Goal: Transaction & Acquisition: Purchase product/service

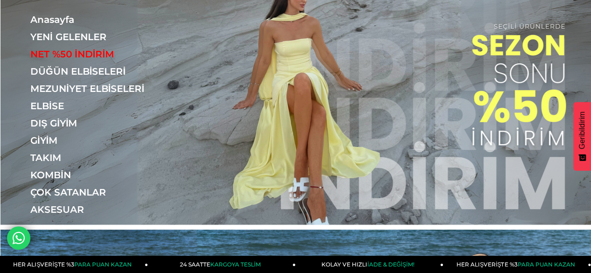
scroll to position [46, 0]
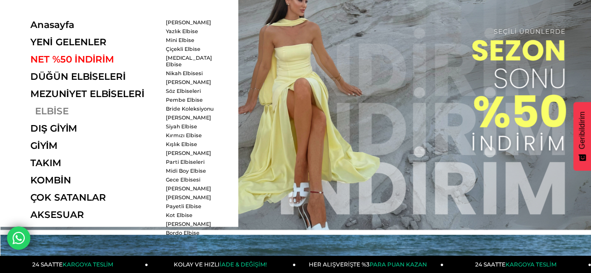
click at [56, 110] on link "ELBİSE" at bounding box center [94, 111] width 129 height 11
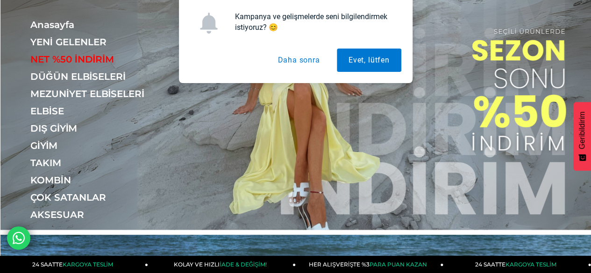
click at [301, 53] on button "Daha sonra" at bounding box center [298, 60] width 65 height 23
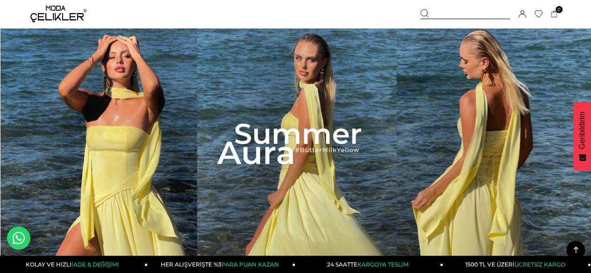
scroll to position [0, 0]
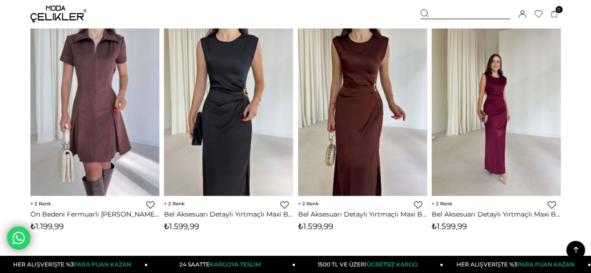
scroll to position [1620, 0]
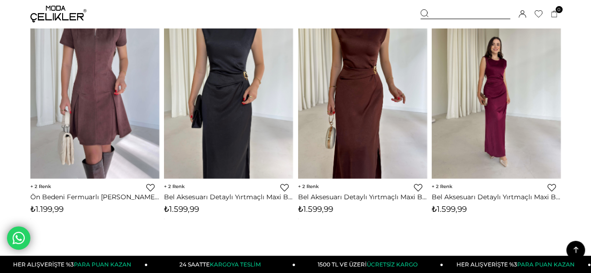
click at [537, 159] on img at bounding box center [496, 93] width 129 height 172
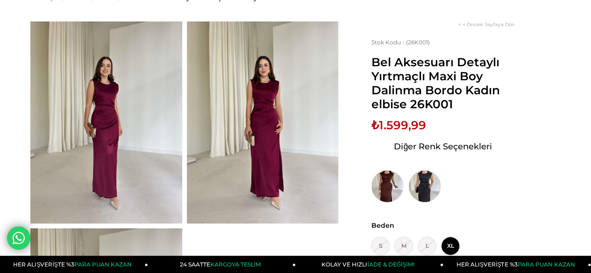
scroll to position [64, 0]
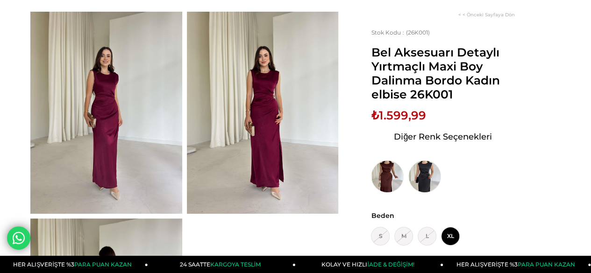
click at [81, 117] on img at bounding box center [106, 113] width 152 height 202
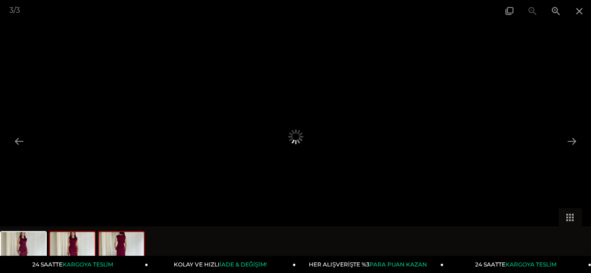
click at [64, 242] on img at bounding box center [72, 250] width 45 height 36
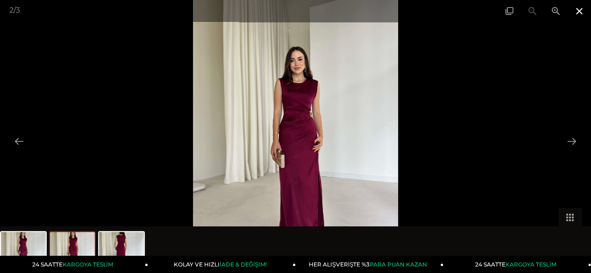
click at [581, 16] on span at bounding box center [579, 11] width 23 height 22
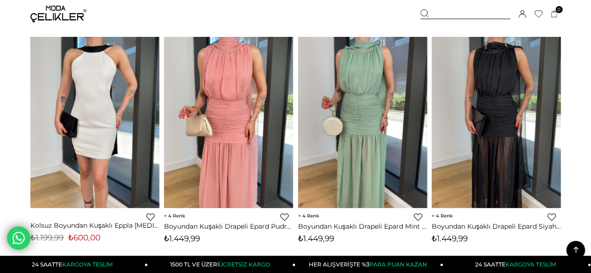
scroll to position [3591, 0]
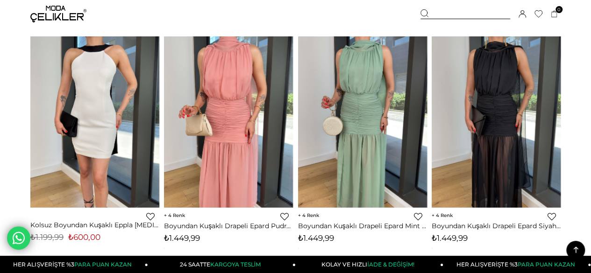
click at [356, 121] on img at bounding box center [362, 122] width 129 height 172
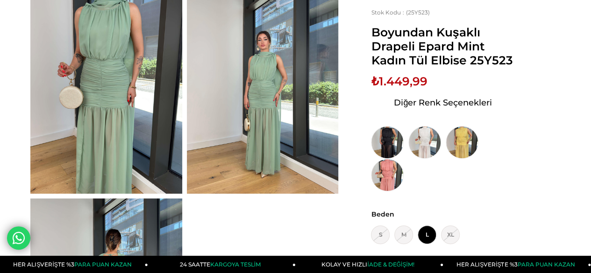
scroll to position [87, 0]
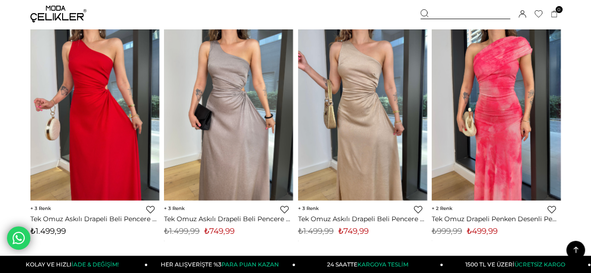
scroll to position [4602, 0]
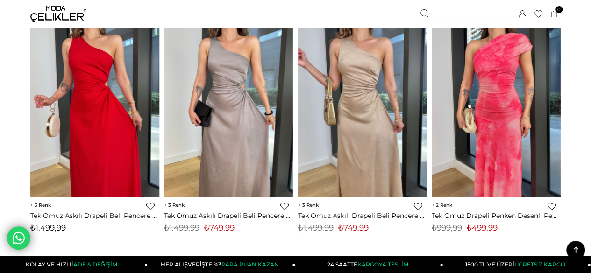
click at [532, 170] on img at bounding box center [496, 112] width 129 height 172
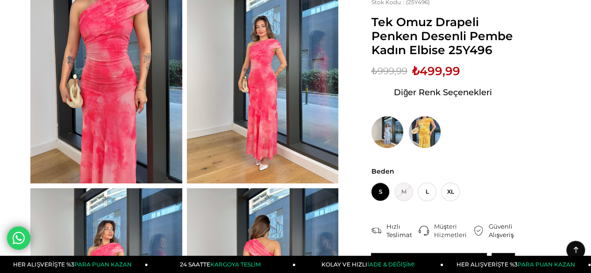
scroll to position [94, 0]
click at [57, 174] on img at bounding box center [106, 82] width 152 height 202
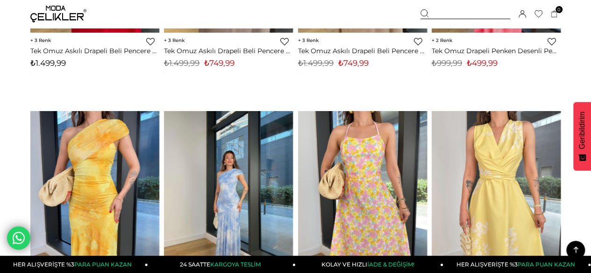
scroll to position [4785, 0]
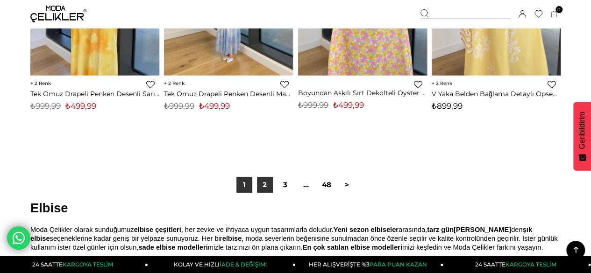
click at [265, 183] on link "2" at bounding box center [265, 185] width 16 height 16
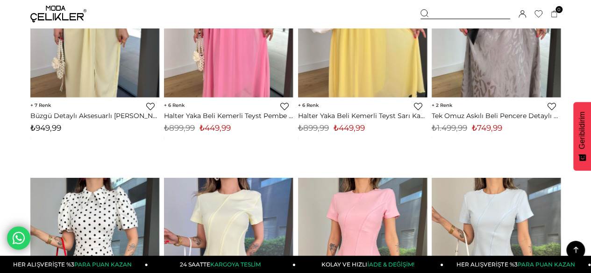
scroll to position [4590, 0]
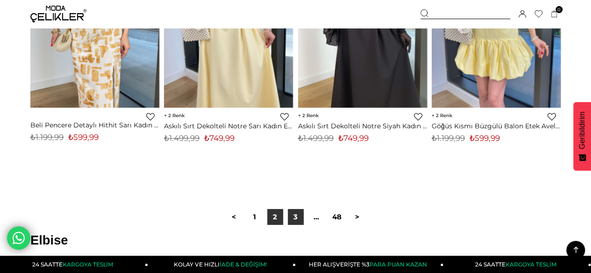
click at [297, 221] on link "3" at bounding box center [296, 217] width 16 height 16
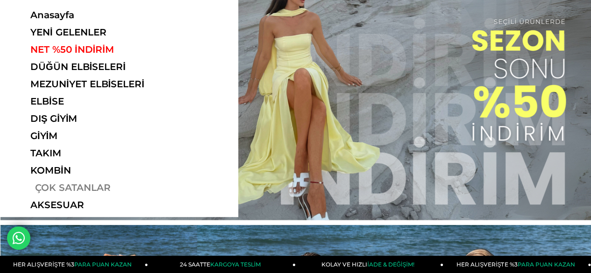
click at [89, 193] on link "ÇOK SATANLAR" at bounding box center [94, 187] width 129 height 11
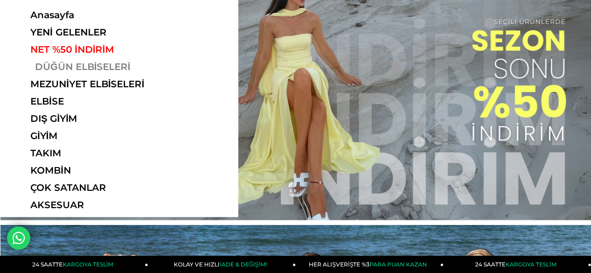
click at [53, 70] on link "DÜĞÜN ELBİSELERİ" at bounding box center [94, 66] width 129 height 11
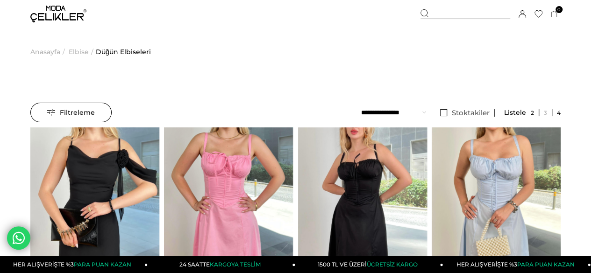
click at [529, 112] on link at bounding box center [532, 112] width 13 height 7
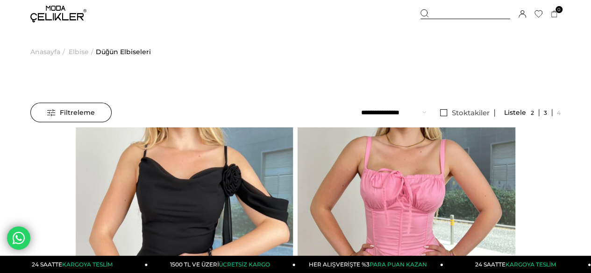
click at [544, 111] on link at bounding box center [545, 112] width 13 height 7
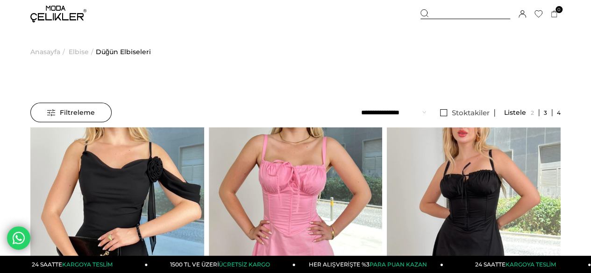
click at [558, 113] on link at bounding box center [556, 112] width 8 height 7
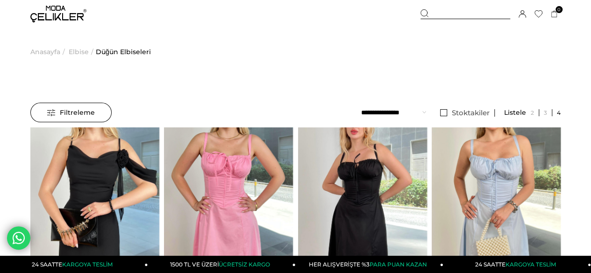
click at [515, 113] on div at bounding box center [532, 112] width 57 height 7
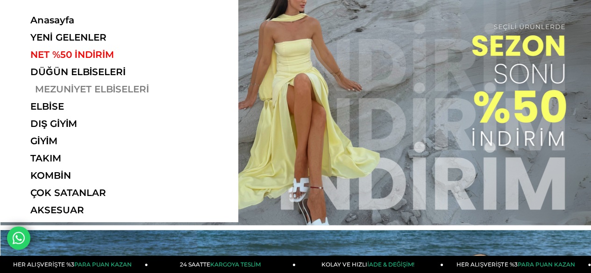
click at [68, 90] on link "MEZUNİYET ELBİSELERİ" at bounding box center [94, 89] width 129 height 11
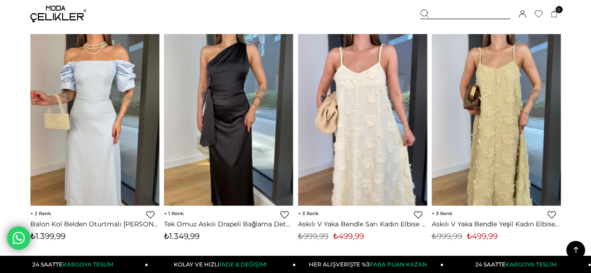
scroll to position [1351, 0]
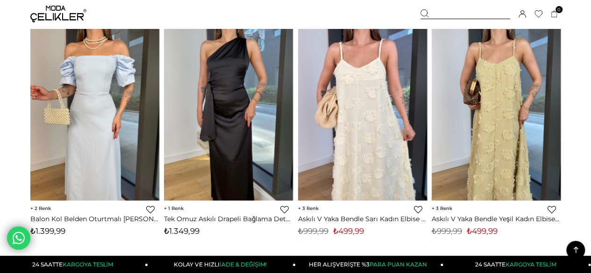
click at [224, 134] on img at bounding box center [228, 115] width 129 height 172
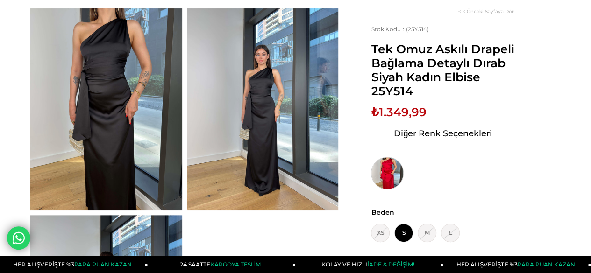
click at [383, 165] on img at bounding box center [387, 173] width 33 height 33
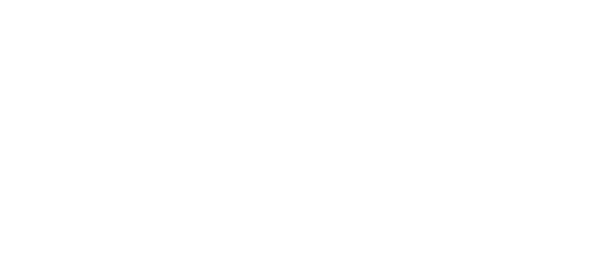
click at [384, 4] on html at bounding box center [299, 2] width 598 height 4
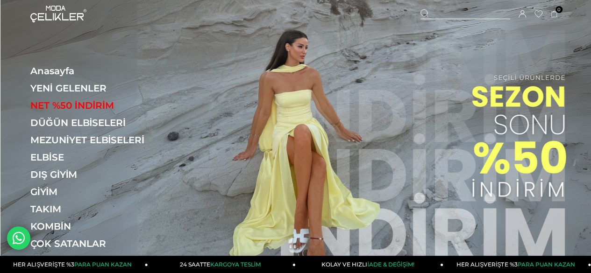
click at [427, 15] on icon at bounding box center [425, 13] width 8 height 8
click at [440, 12] on div at bounding box center [466, 14] width 90 height 10
click at [450, 17] on div at bounding box center [466, 14] width 90 height 10
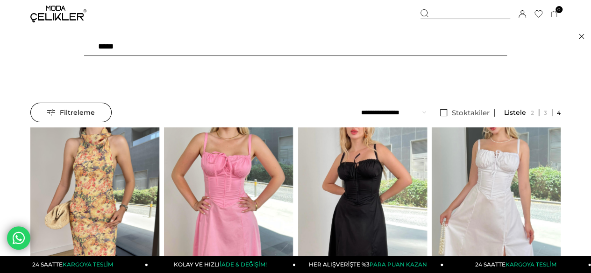
type input "******"
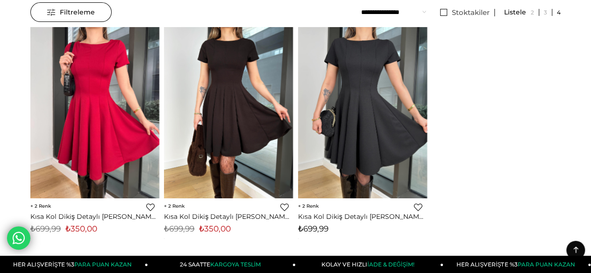
scroll to position [103, 0]
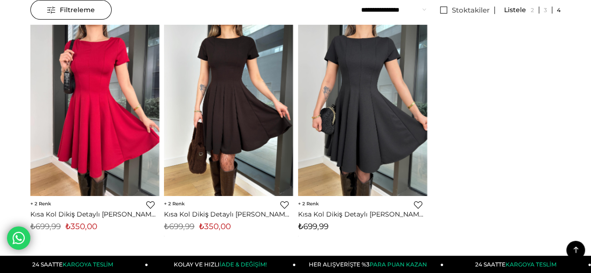
click at [61, 146] on img at bounding box center [94, 111] width 129 height 172
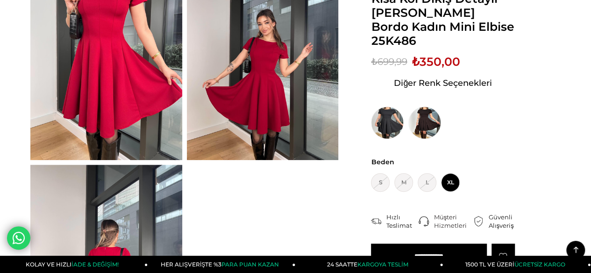
scroll to position [98, 0]
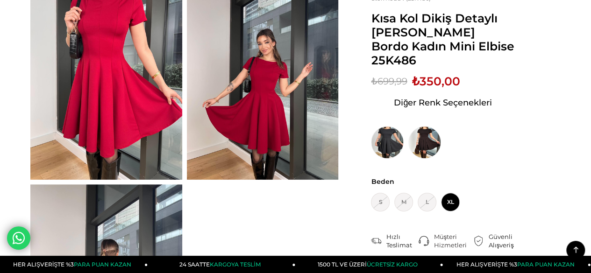
click at [114, 88] on img at bounding box center [106, 79] width 152 height 202
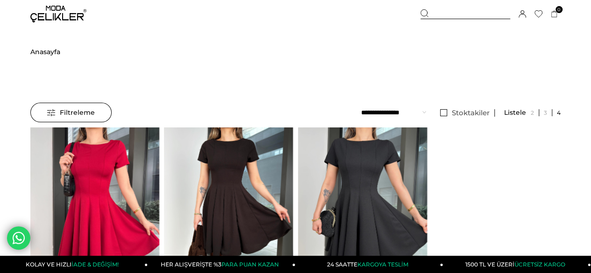
click at [449, 18] on div at bounding box center [466, 14] width 90 height 10
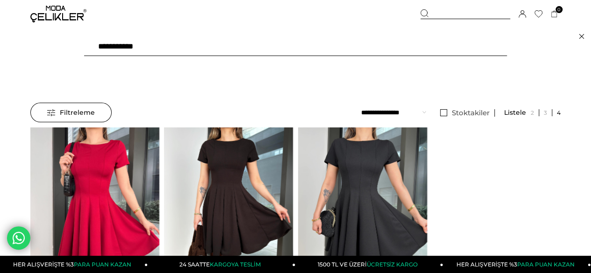
click at [286, 49] on input "**********" at bounding box center [295, 46] width 423 height 19
type input "*"
type input "******"
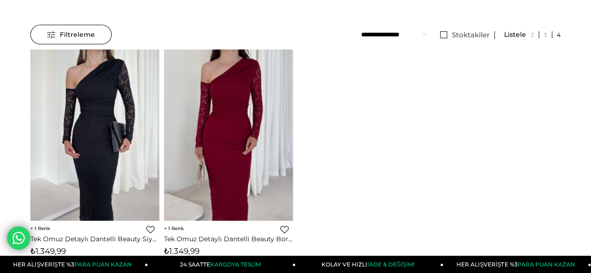
click at [222, 180] on img at bounding box center [228, 136] width 129 height 172
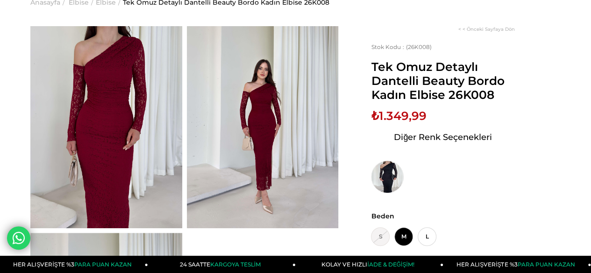
scroll to position [43, 0]
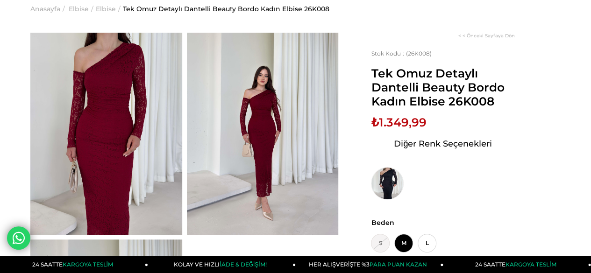
click at [91, 167] on img at bounding box center [106, 134] width 152 height 202
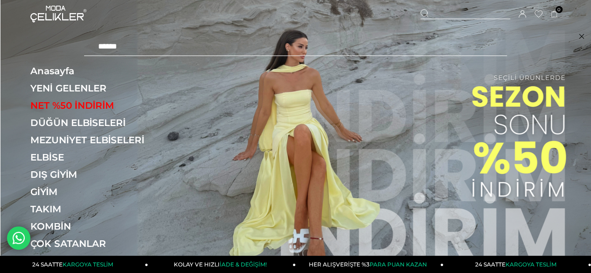
type input "******"
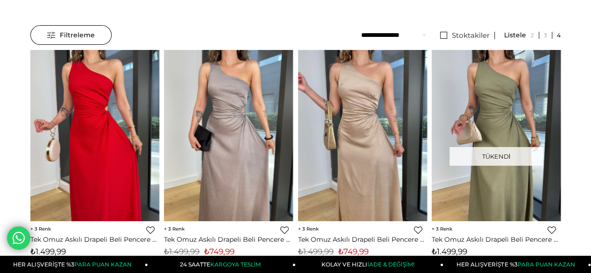
scroll to position [77, 0]
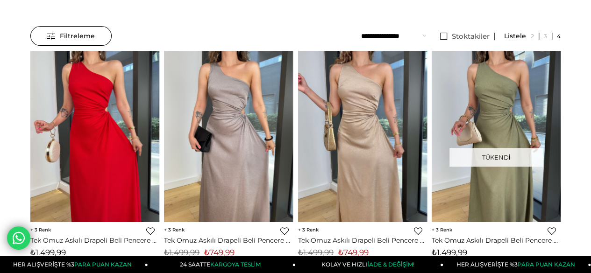
click at [66, 167] on img at bounding box center [94, 137] width 129 height 172
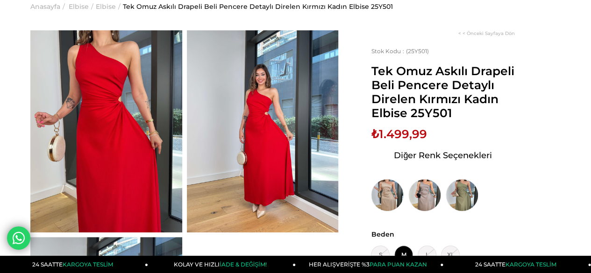
scroll to position [45, 0]
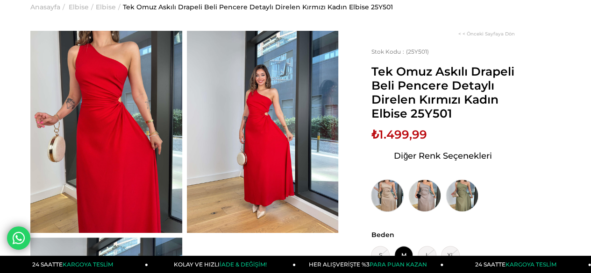
click at [389, 189] on img at bounding box center [387, 195] width 33 height 33
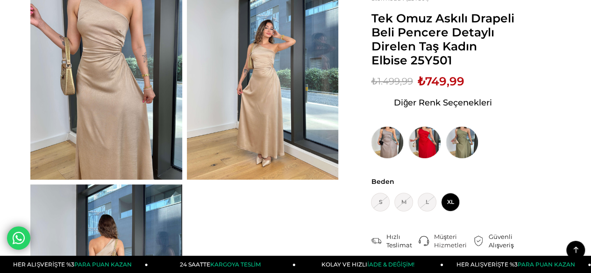
scroll to position [99, 0]
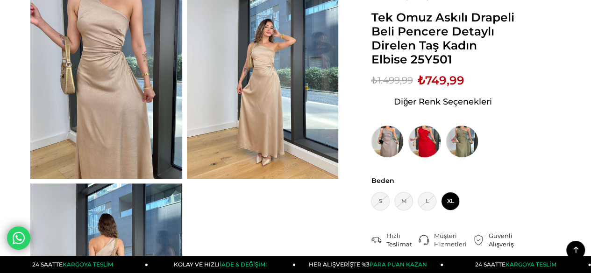
click at [421, 145] on img at bounding box center [424, 141] width 33 height 33
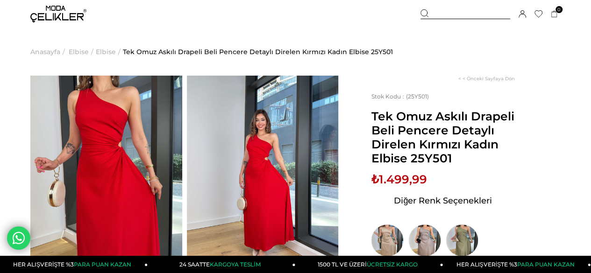
click at [441, 12] on div at bounding box center [466, 14] width 90 height 10
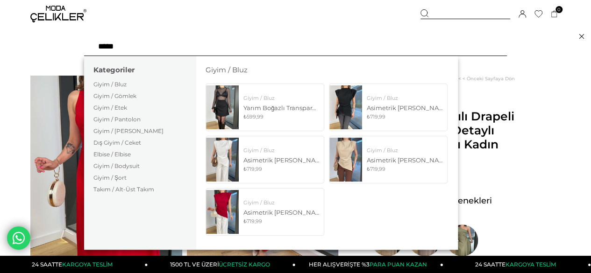
type input "******"
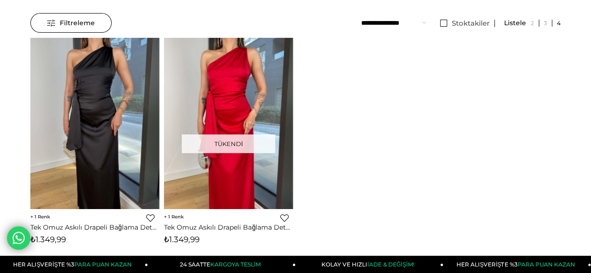
scroll to position [90, 0]
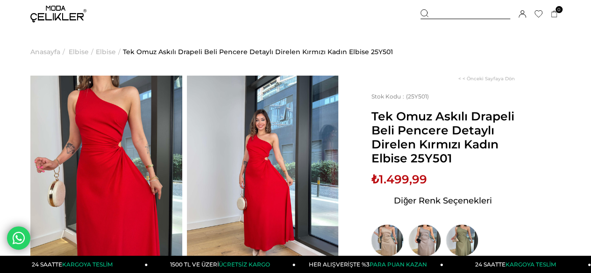
click at [439, 15] on div at bounding box center [466, 14] width 90 height 10
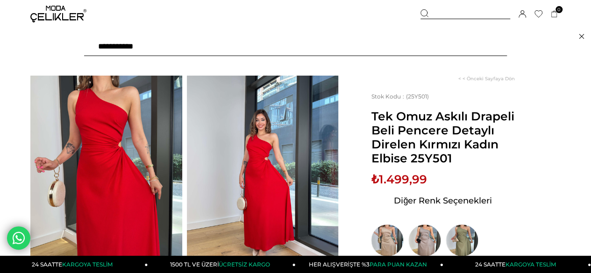
type input "**********"
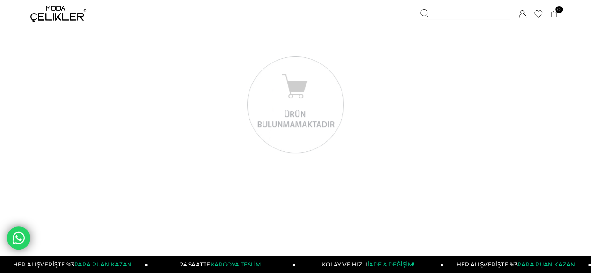
click at [444, 7] on div "Sepetim 0 Ürün Sepetinizde ürün bulunmamaktadır. Genel Toplam : Sepetim SİPARİŞ…" at bounding box center [491, 14] width 140 height 28
click at [445, 14] on div at bounding box center [466, 14] width 90 height 10
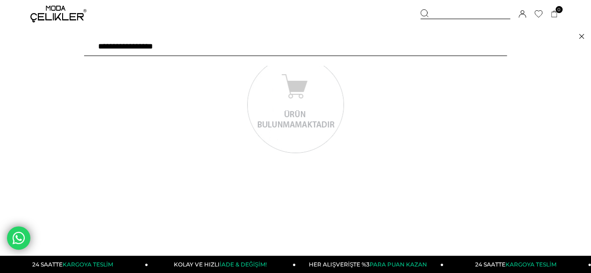
type input "**********"
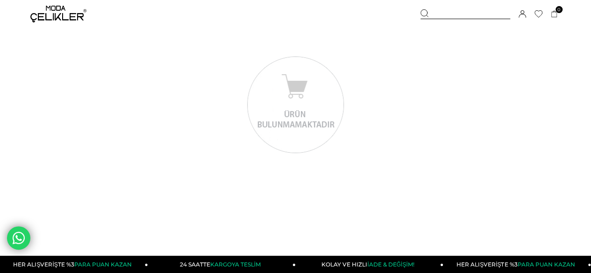
click at [461, 13] on div at bounding box center [466, 14] width 90 height 10
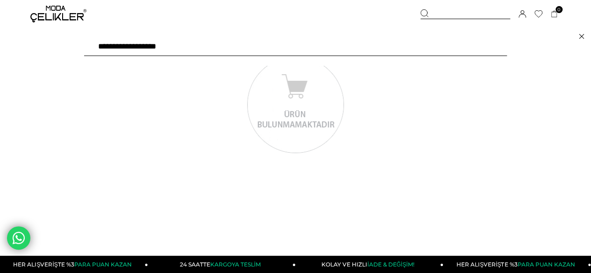
click at [325, 50] on input "**********" at bounding box center [295, 46] width 423 height 19
click at [337, 72] on img at bounding box center [295, 105] width 99 height 100
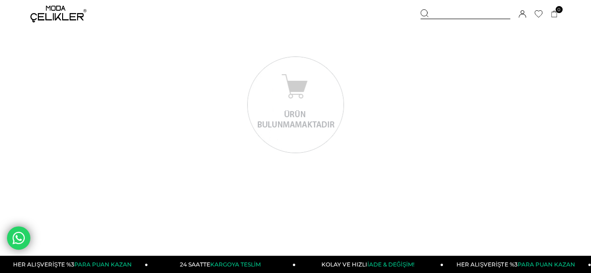
click at [458, 15] on div at bounding box center [466, 14] width 90 height 10
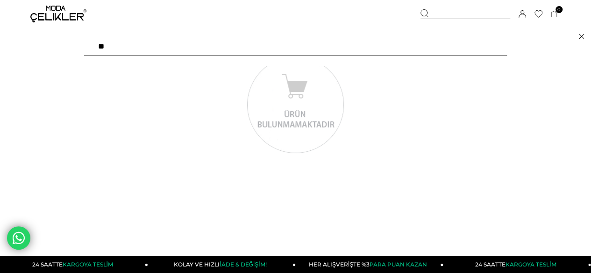
type input "*"
type input "******"
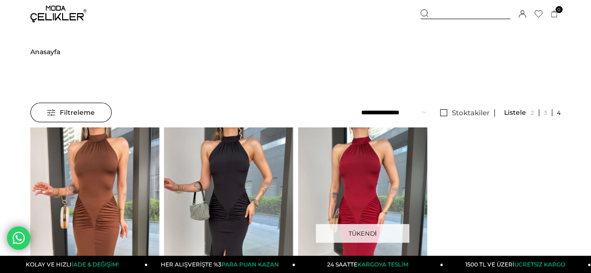
click at [473, 9] on div at bounding box center [466, 14] width 90 height 10
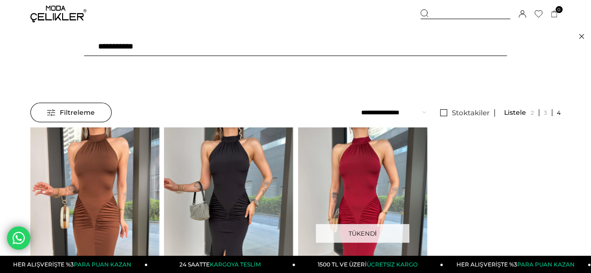
type input "**********"
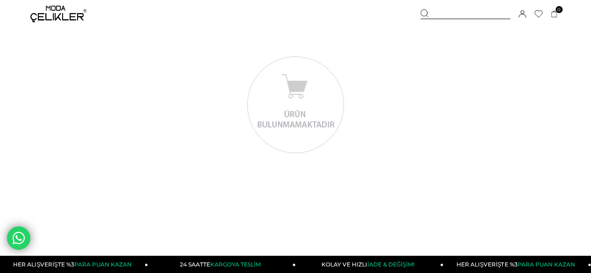
click at [427, 16] on icon at bounding box center [428, 16] width 2 height 2
click at [487, 13] on div at bounding box center [466, 14] width 90 height 10
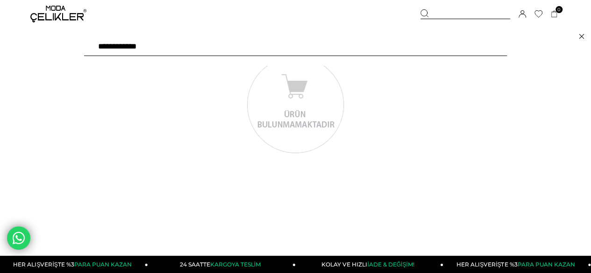
click at [581, 36] on icon at bounding box center [582, 36] width 6 height 7
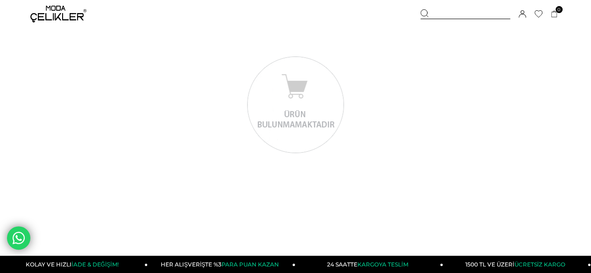
click at [480, 16] on div at bounding box center [466, 14] width 90 height 10
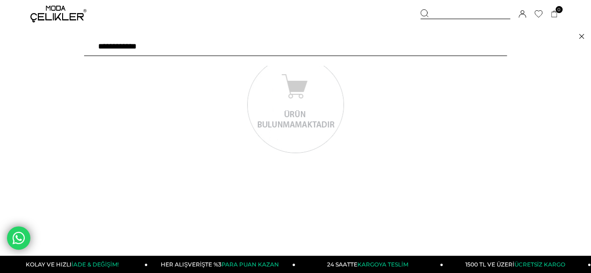
click at [581, 36] on icon at bounding box center [582, 36] width 6 height 7
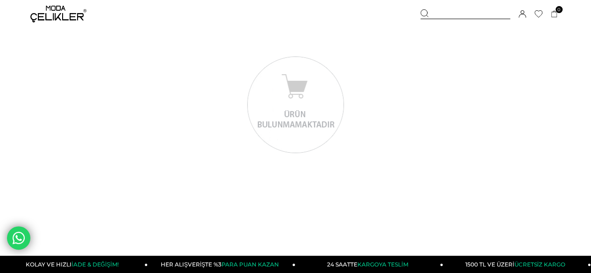
click at [500, 15] on div at bounding box center [466, 14] width 90 height 10
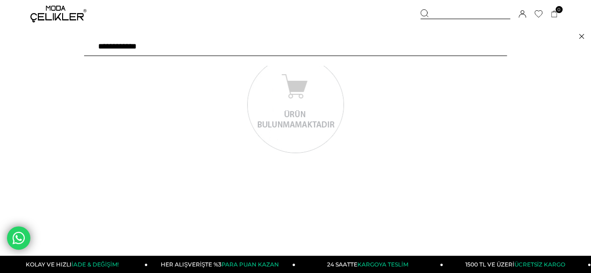
click at [169, 43] on input "**********" at bounding box center [295, 46] width 423 height 19
type input "*"
type input "******"
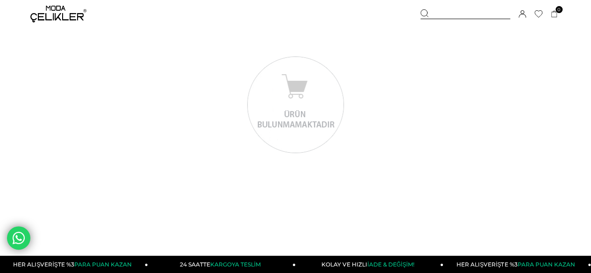
click at [456, 12] on div at bounding box center [466, 14] width 90 height 10
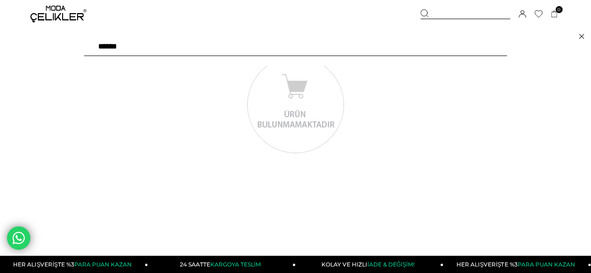
click at [382, 45] on input "******" at bounding box center [295, 46] width 423 height 19
type input "*"
type input "******"
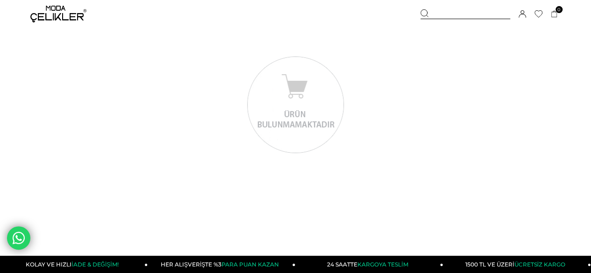
click at [441, 13] on div at bounding box center [466, 14] width 90 height 10
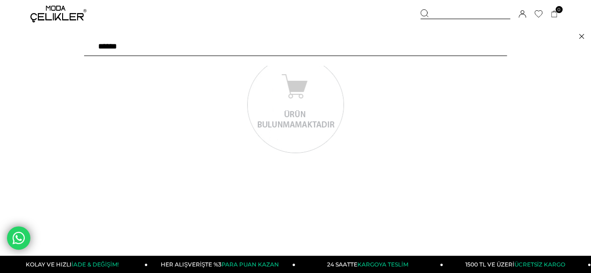
click at [148, 50] on input "******" at bounding box center [295, 46] width 423 height 19
type input "******"
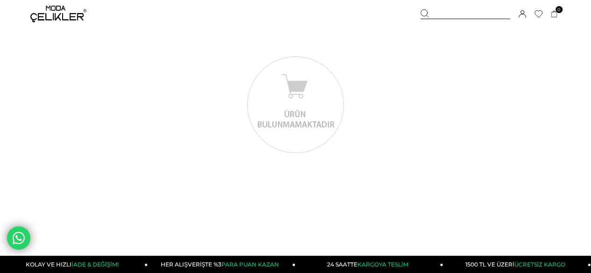
click at [36, 21] on img at bounding box center [58, 14] width 56 height 17
click at [58, 18] on img at bounding box center [58, 14] width 56 height 17
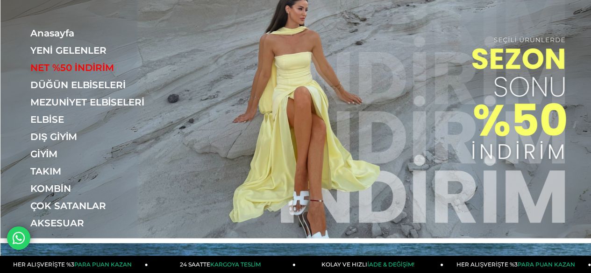
scroll to position [40, 0]
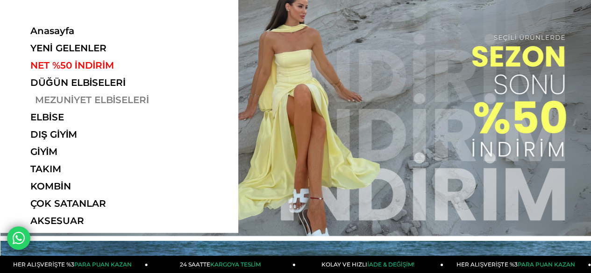
click at [106, 101] on link "MEZUNİYET ELBİSELERİ" at bounding box center [94, 99] width 129 height 11
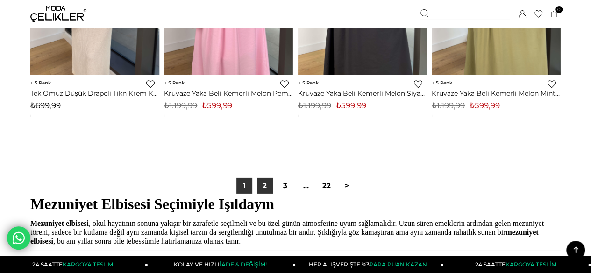
click at [265, 186] on link "2" at bounding box center [265, 186] width 16 height 16
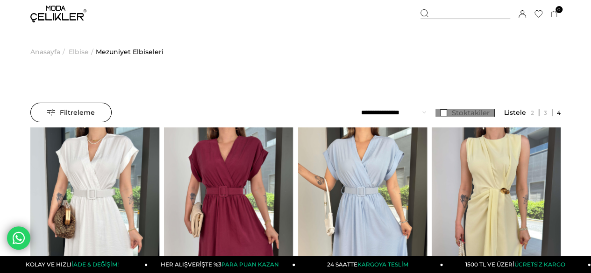
click at [450, 115] on link "Stoktakiler" at bounding box center [465, 112] width 59 height 7
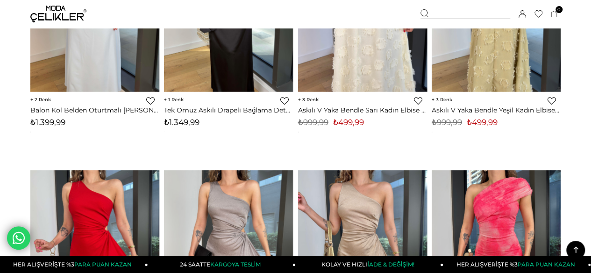
scroll to position [1461, 0]
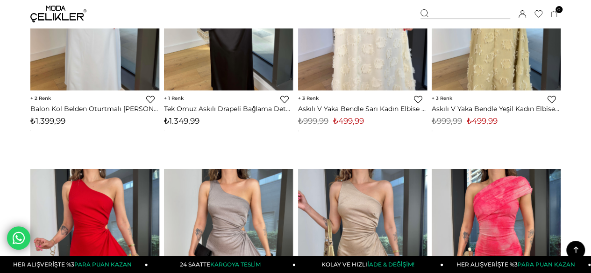
click at [523, 214] on img at bounding box center [496, 255] width 129 height 172
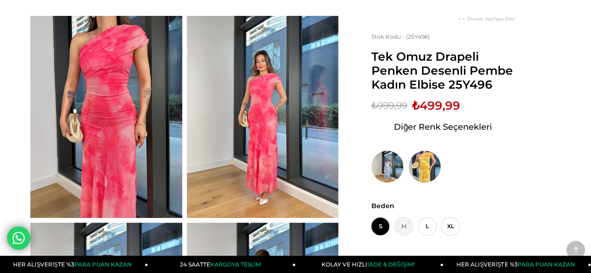
scroll to position [59, 0]
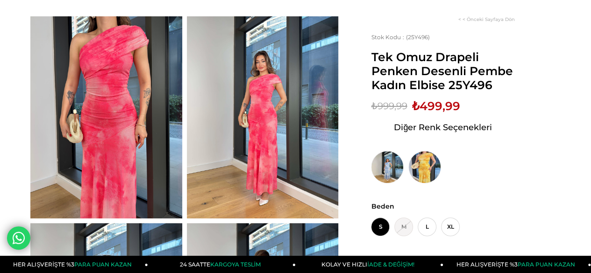
click at [285, 160] on img at bounding box center [263, 117] width 152 height 202
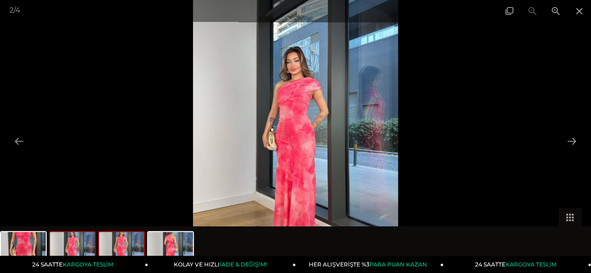
click at [122, 247] on img at bounding box center [121, 250] width 45 height 36
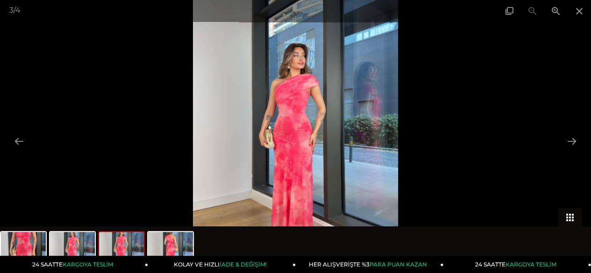
click at [571, 211] on button "Toggle thumbnails" at bounding box center [570, 217] width 23 height 18
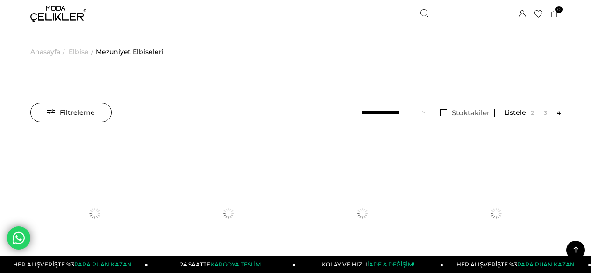
scroll to position [1539, 0]
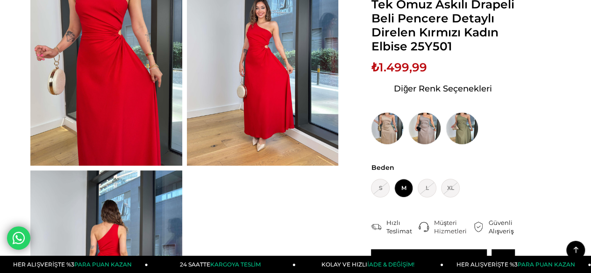
click at [100, 103] on img at bounding box center [106, 65] width 152 height 202
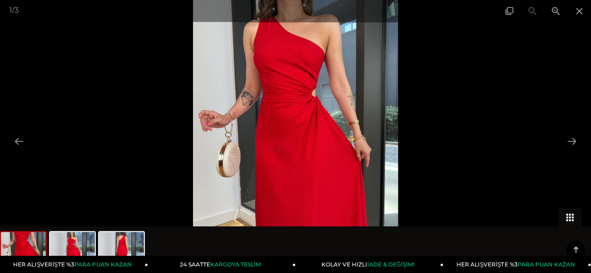
click at [574, 220] on button "Toggle thumbnails" at bounding box center [570, 217] width 23 height 18
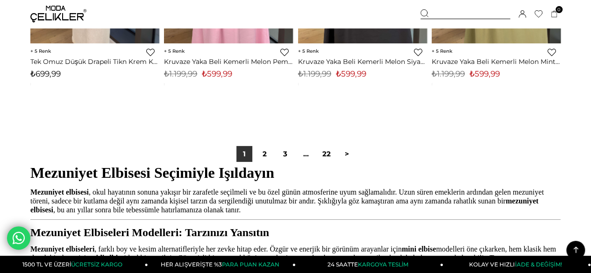
scroll to position [122, 0]
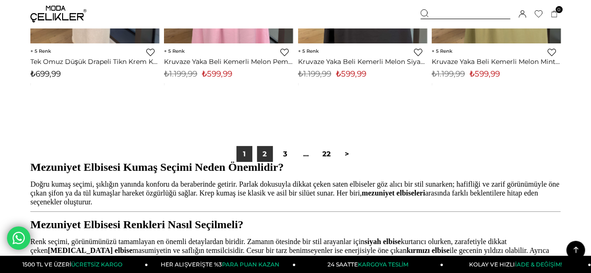
click at [269, 151] on link "2" at bounding box center [265, 154] width 16 height 16
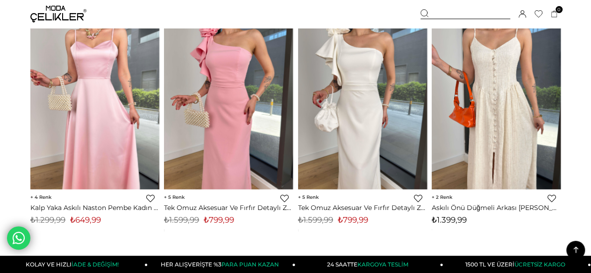
scroll to position [3378, 0]
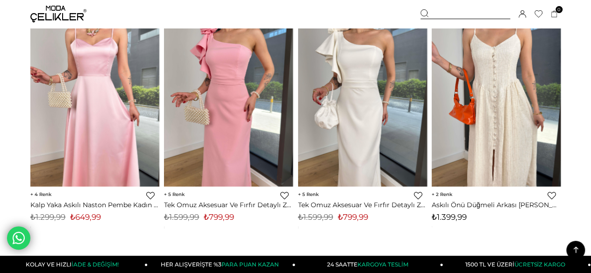
click at [250, 138] on img at bounding box center [228, 101] width 129 height 172
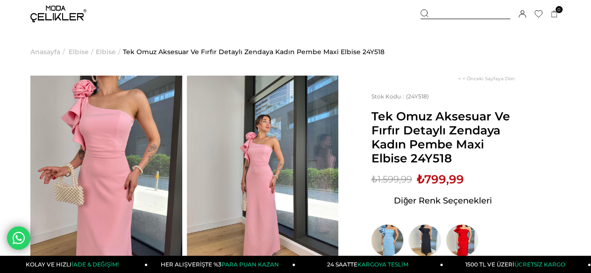
click at [460, 14] on div at bounding box center [466, 14] width 90 height 10
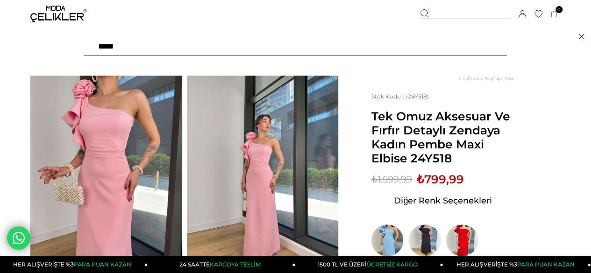
type input "******"
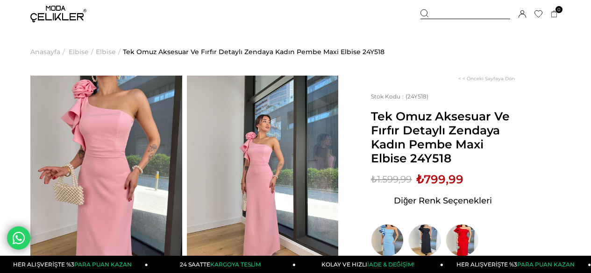
scroll to position [73, 0]
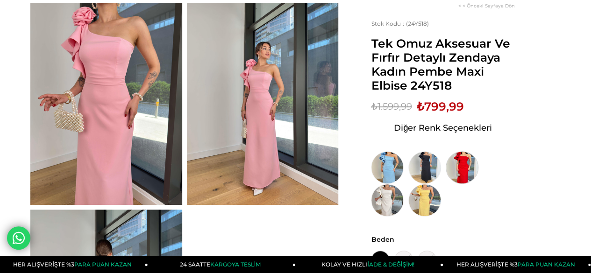
click at [466, 168] on img at bounding box center [462, 167] width 33 height 33
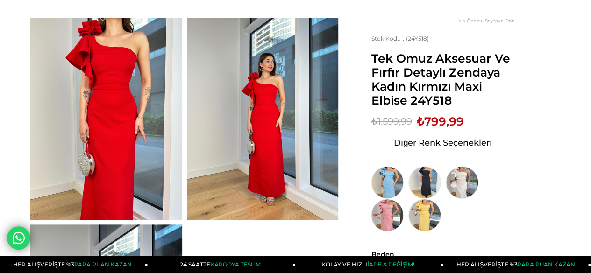
scroll to position [53, 0]
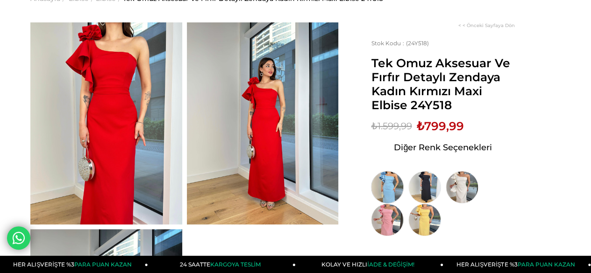
click at [384, 183] on img at bounding box center [387, 187] width 33 height 33
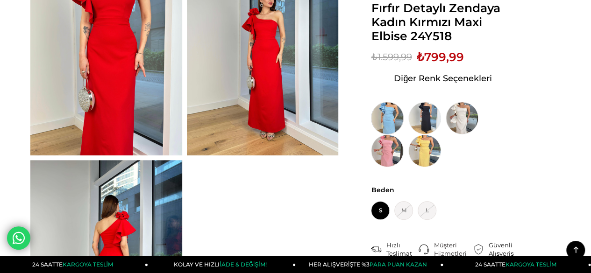
scroll to position [122, 0]
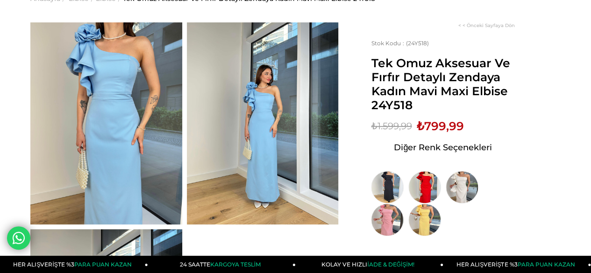
scroll to position [55, 0]
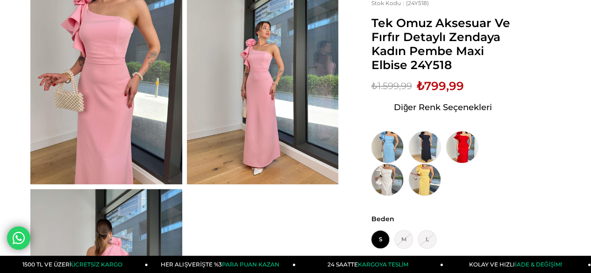
scroll to position [93, 0]
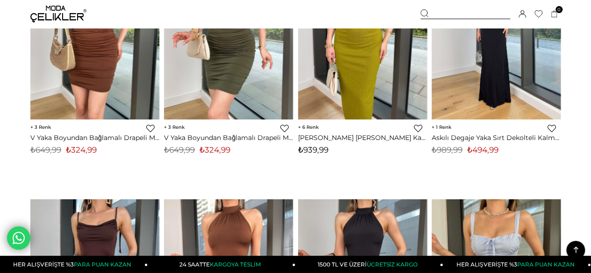
scroll to position [2612, 0]
